Goal: Complete application form

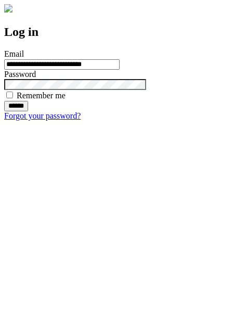
type input "**********"
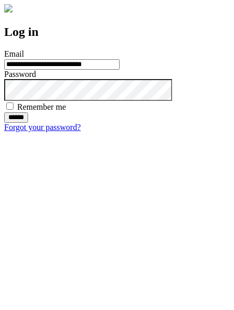
click at [28, 123] on input "******" at bounding box center [16, 117] width 24 height 10
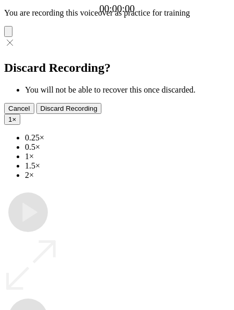
type input "**********"
